Goal: Check status: Check status

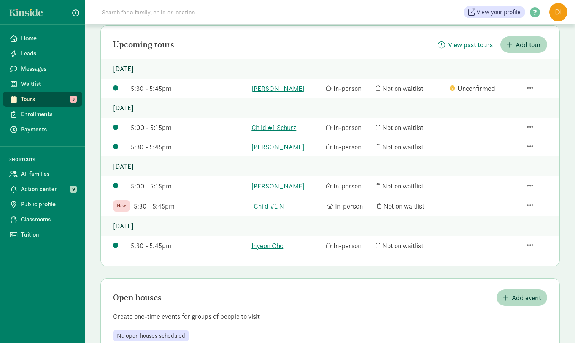
scroll to position [54, 0]
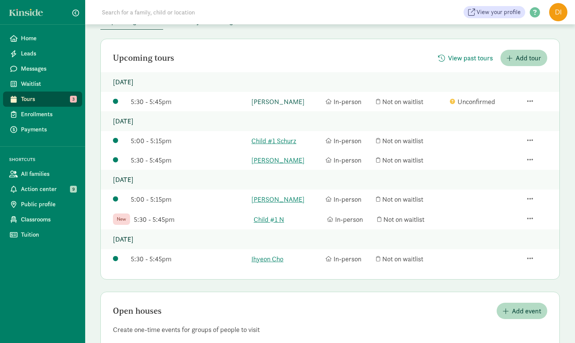
click at [284, 101] on link "[PERSON_NAME]" at bounding box center [286, 102] width 70 height 10
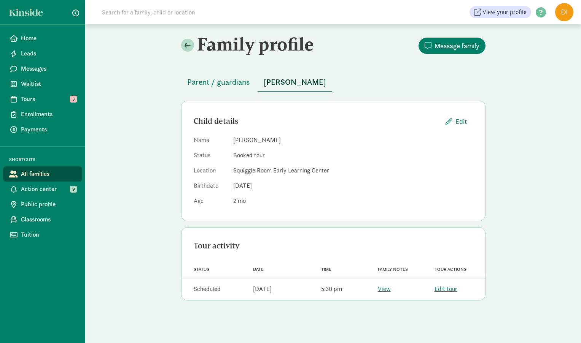
click at [383, 294] on div "Family notes View" at bounding box center [397, 289] width 57 height 15
click at [384, 289] on link "View" at bounding box center [384, 289] width 13 height 8
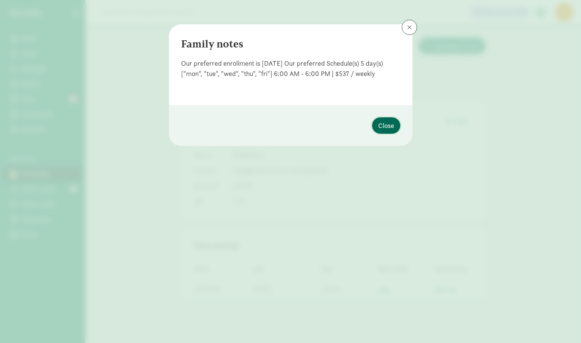
click at [379, 127] on span "Close" at bounding box center [386, 126] width 16 height 10
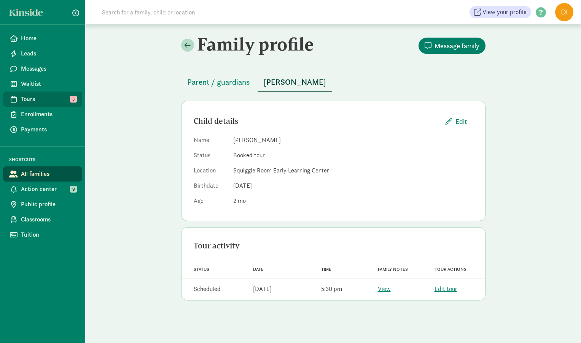
click at [48, 97] on span "Tours" at bounding box center [48, 99] width 55 height 9
